Goal: Task Accomplishment & Management: Use online tool/utility

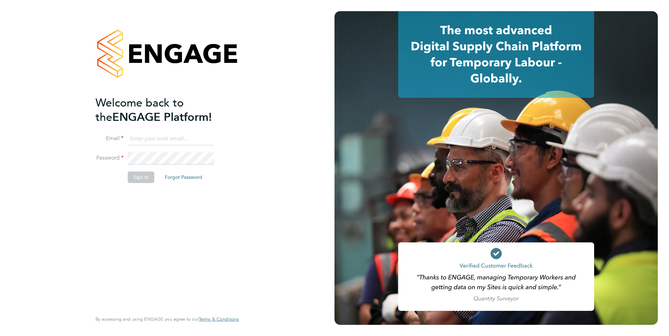
type input "[PERSON_NAME][EMAIL_ADDRESS][DOMAIN_NAME]"
click at [235, 240] on div "Welcome back to the ENGAGE Platform! Email [PERSON_NAME][EMAIL_ADDRESS][DOMAIN_…" at bounding box center [166, 166] width 143 height 311
click at [145, 177] on button "Sign In" at bounding box center [141, 177] width 27 height 11
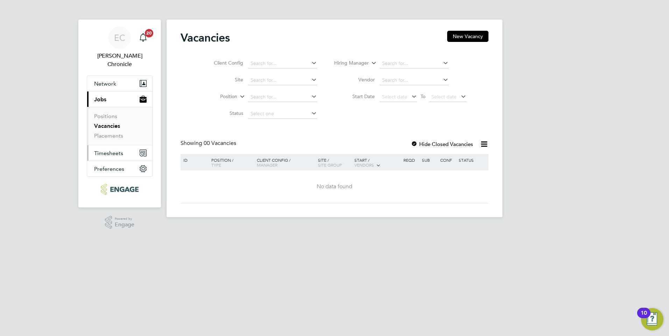
click at [104, 150] on span "Timesheets" at bounding box center [108, 153] width 29 height 7
click at [112, 150] on span "Timesheets" at bounding box center [108, 153] width 29 height 7
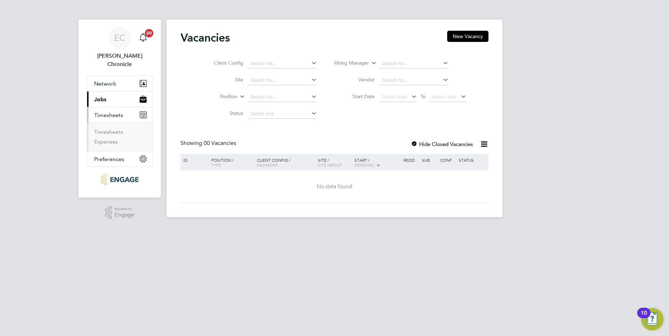
click at [123, 109] on button "Timesheets" at bounding box center [119, 114] width 65 height 15
